Goal: Information Seeking & Learning: Check status

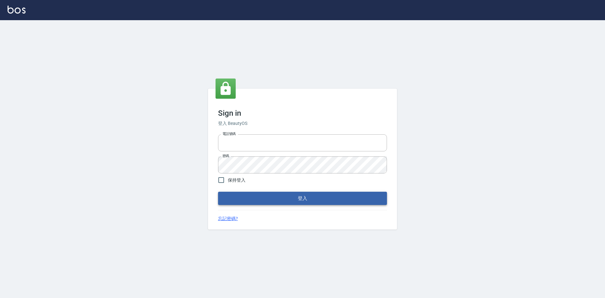
type input "0422211177"
click at [305, 202] on button "登入" at bounding box center [302, 198] width 169 height 13
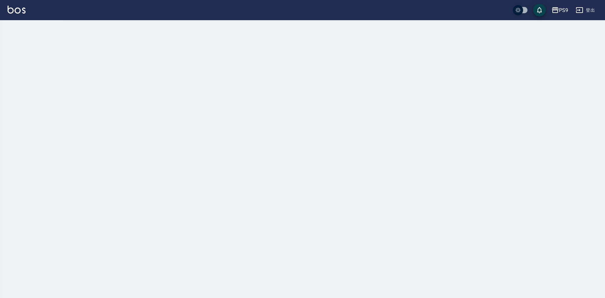
click at [471, 223] on div at bounding box center [302, 149] width 605 height 298
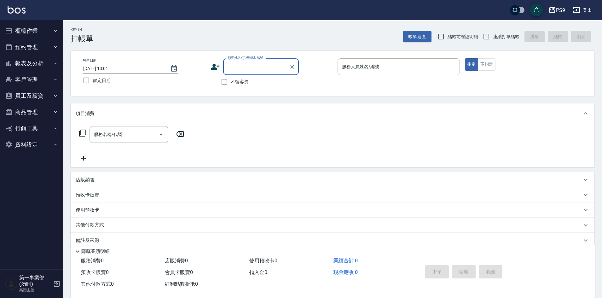
click at [258, 37] on div "Key In 打帳單 帳單速查 結帳前確認明細 連續打單結帳 掛單 結帳 明細" at bounding box center [328, 31] width 531 height 23
click at [37, 66] on button "報表及分析" at bounding box center [32, 63] width 58 height 16
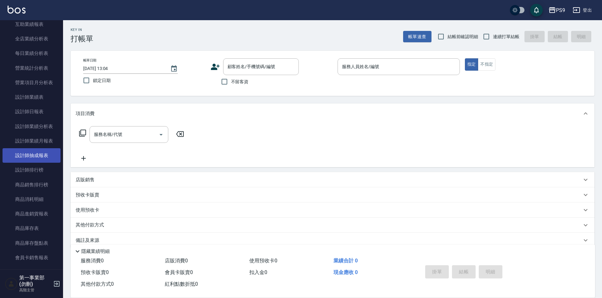
scroll to position [189, 0]
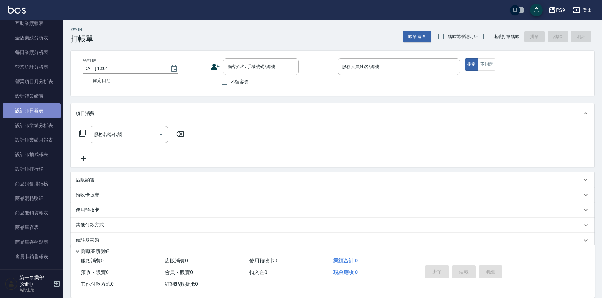
click at [34, 116] on link "設計師日報表" at bounding box center [32, 110] width 58 height 14
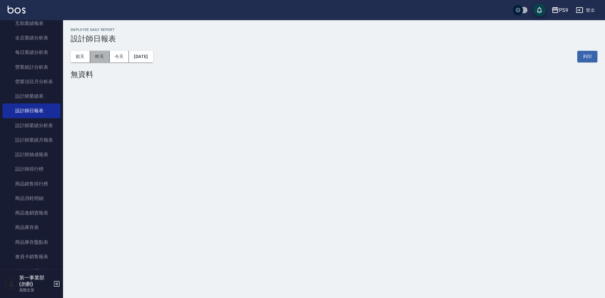
click at [102, 58] on button "昨天" at bounding box center [100, 57] width 20 height 12
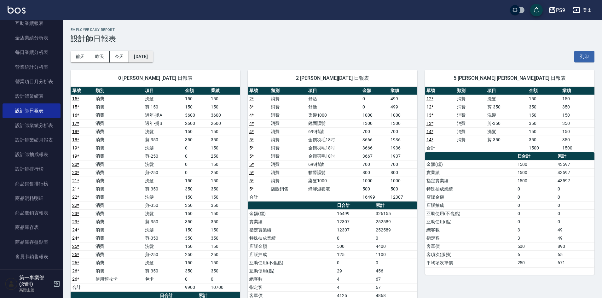
click at [151, 56] on button "[DATE]" at bounding box center [141, 57] width 24 height 12
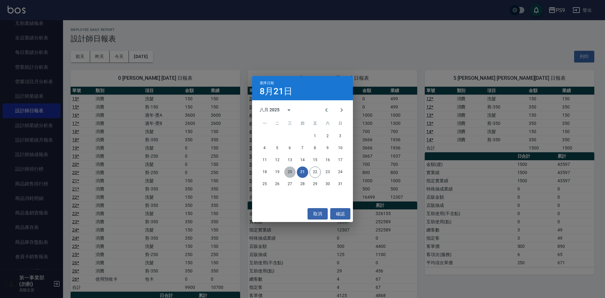
click at [291, 174] on button "20" at bounding box center [289, 171] width 11 height 11
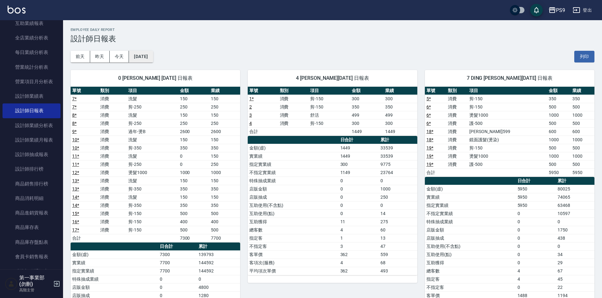
click at [150, 52] on button "[DATE]" at bounding box center [141, 57] width 24 height 12
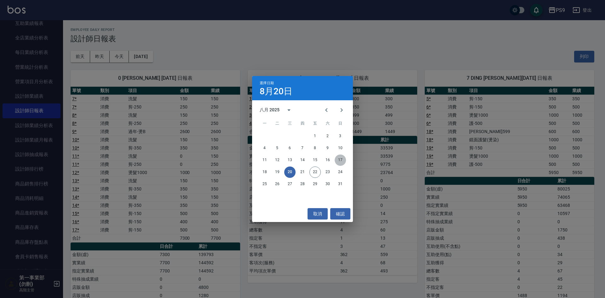
click at [343, 159] on button "17" at bounding box center [340, 159] width 11 height 11
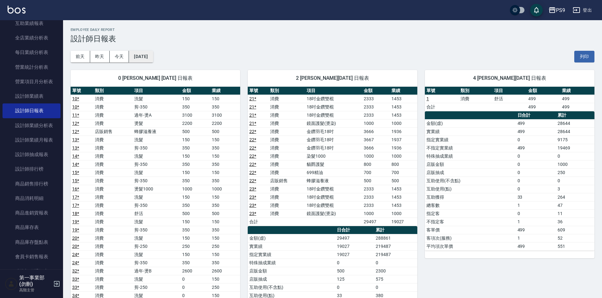
click at [153, 52] on button "[DATE]" at bounding box center [141, 57] width 24 height 12
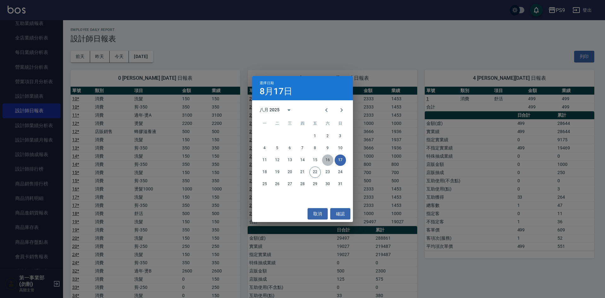
click at [329, 157] on button "16" at bounding box center [327, 159] width 11 height 11
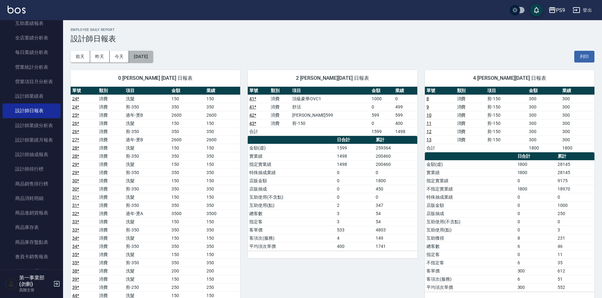
click at [153, 55] on button "[DATE]" at bounding box center [141, 57] width 24 height 12
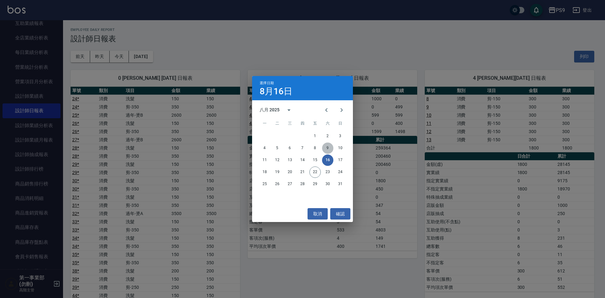
click at [330, 148] on button "9" at bounding box center [327, 147] width 11 height 11
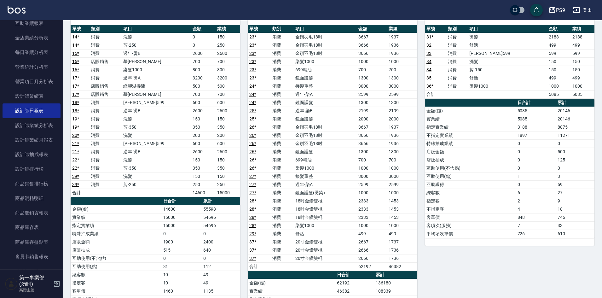
scroll to position [63, 0]
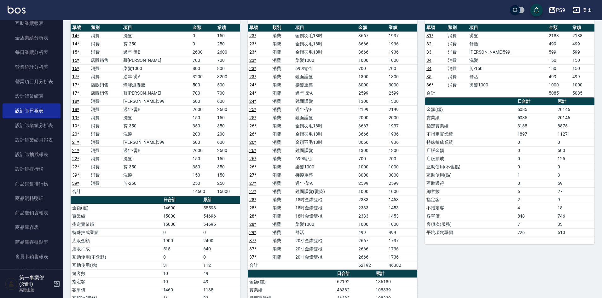
click at [521, 202] on td "2" at bounding box center [536, 199] width 40 height 8
click at [499, 205] on td "不指定客" at bounding box center [470, 207] width 91 height 8
click at [269, 145] on td "26 *" at bounding box center [259, 142] width 23 height 8
